Goal: Information Seeking & Learning: Learn about a topic

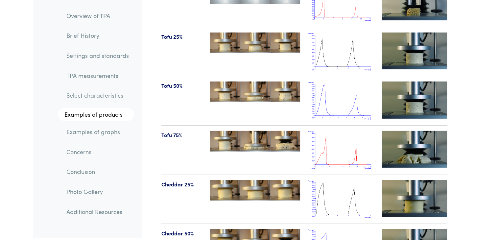
scroll to position [7001, 0]
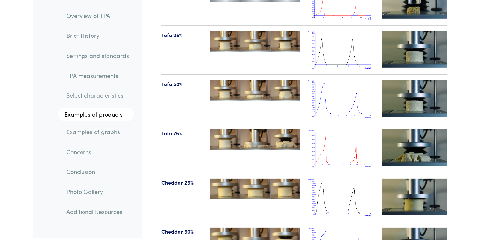
click at [359, 129] on img at bounding box center [341, 148] width 66 height 38
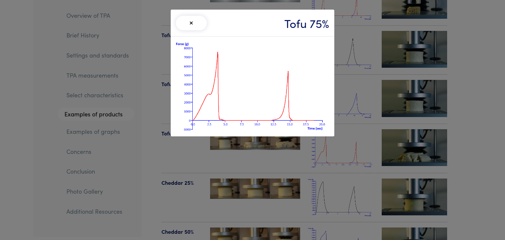
click at [191, 23] on button "×" at bounding box center [191, 23] width 31 height 14
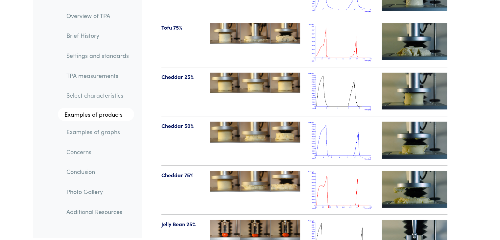
scroll to position [7099, 0]
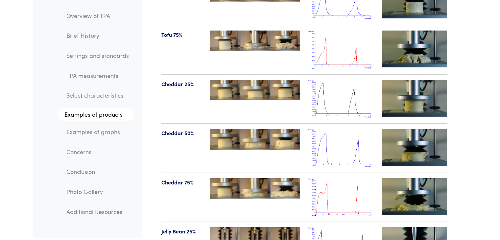
click at [345, 43] on img at bounding box center [341, 50] width 66 height 38
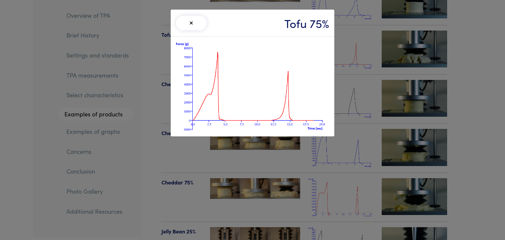
click at [187, 20] on button "×" at bounding box center [191, 23] width 31 height 14
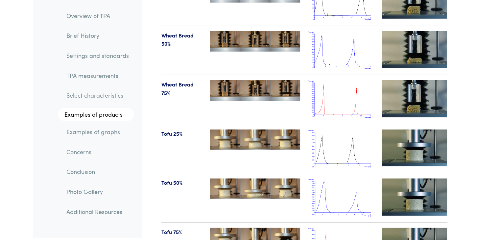
scroll to position [7001, 0]
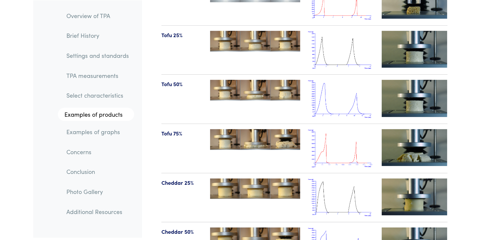
click at [327, 140] on img at bounding box center [341, 148] width 66 height 38
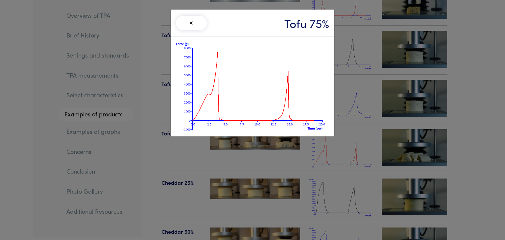
click at [189, 20] on button "×" at bounding box center [191, 23] width 31 height 14
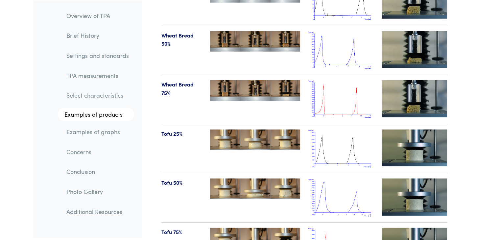
scroll to position [6804, 0]
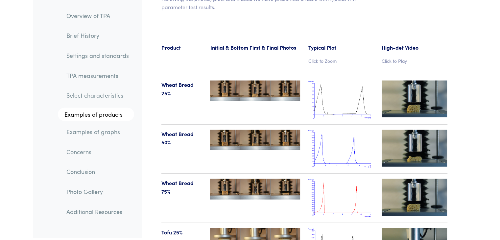
click at [330, 179] on img at bounding box center [341, 198] width 66 height 38
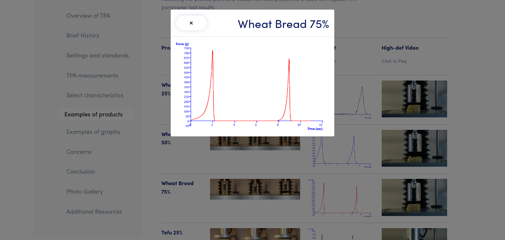
click at [50, 119] on div "× Wheat Bread 75%" at bounding box center [252, 120] width 505 height 240
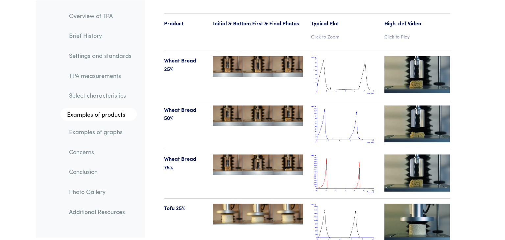
scroll to position [7001, 0]
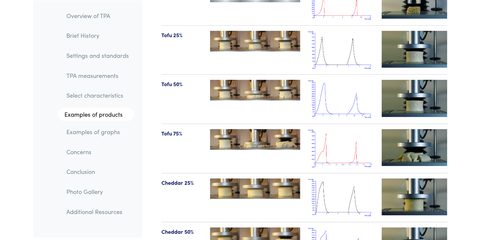
click at [329, 135] on img at bounding box center [341, 148] width 66 height 38
